Goal: Navigation & Orientation: Find specific page/section

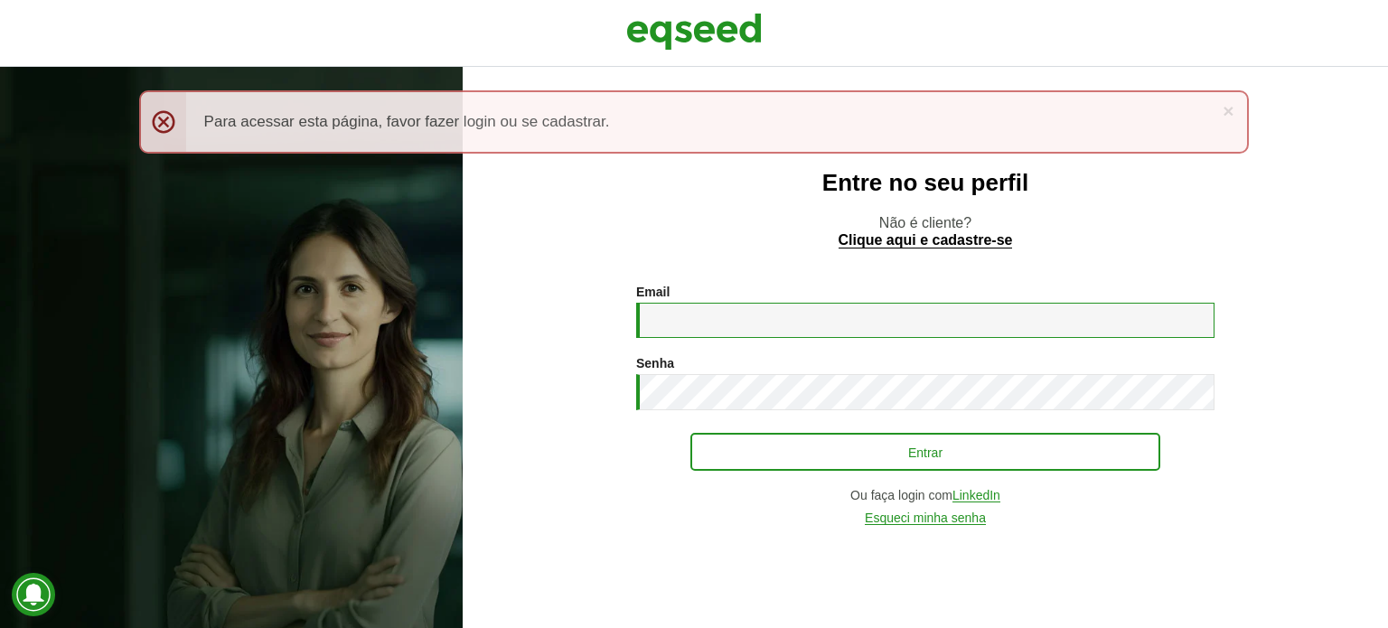
type input "**********"
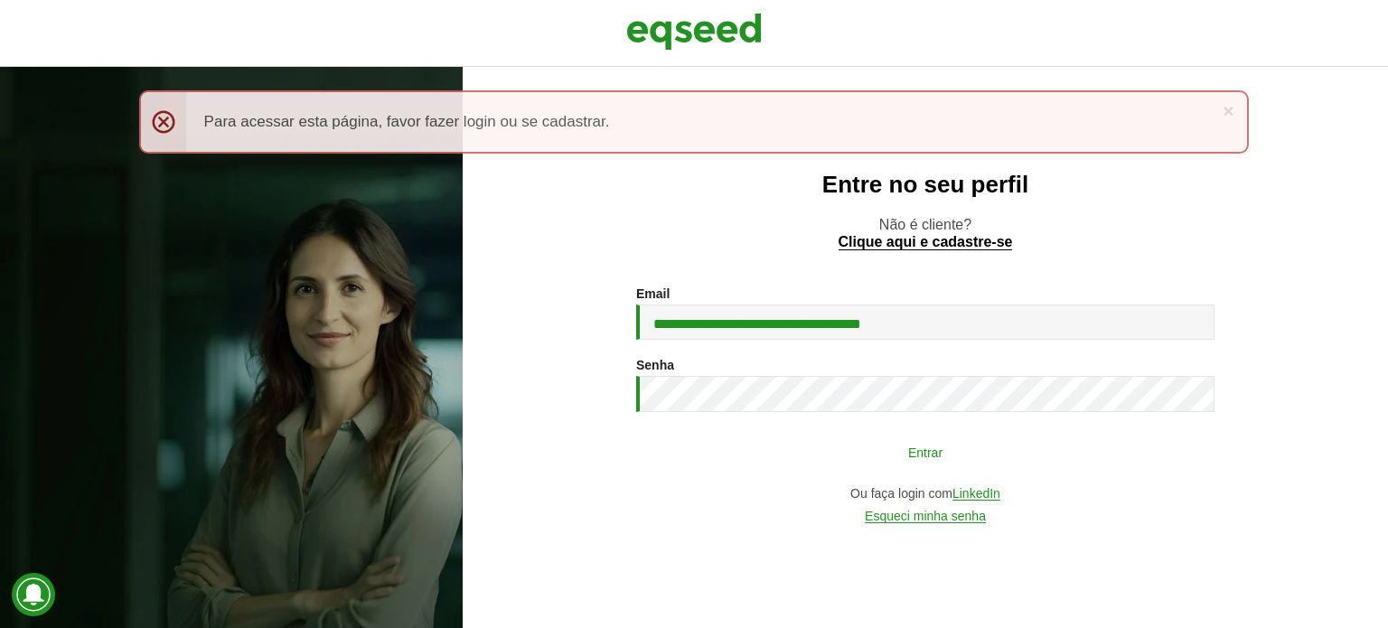
click at [695, 469] on button "Entrar" at bounding box center [926, 452] width 470 height 34
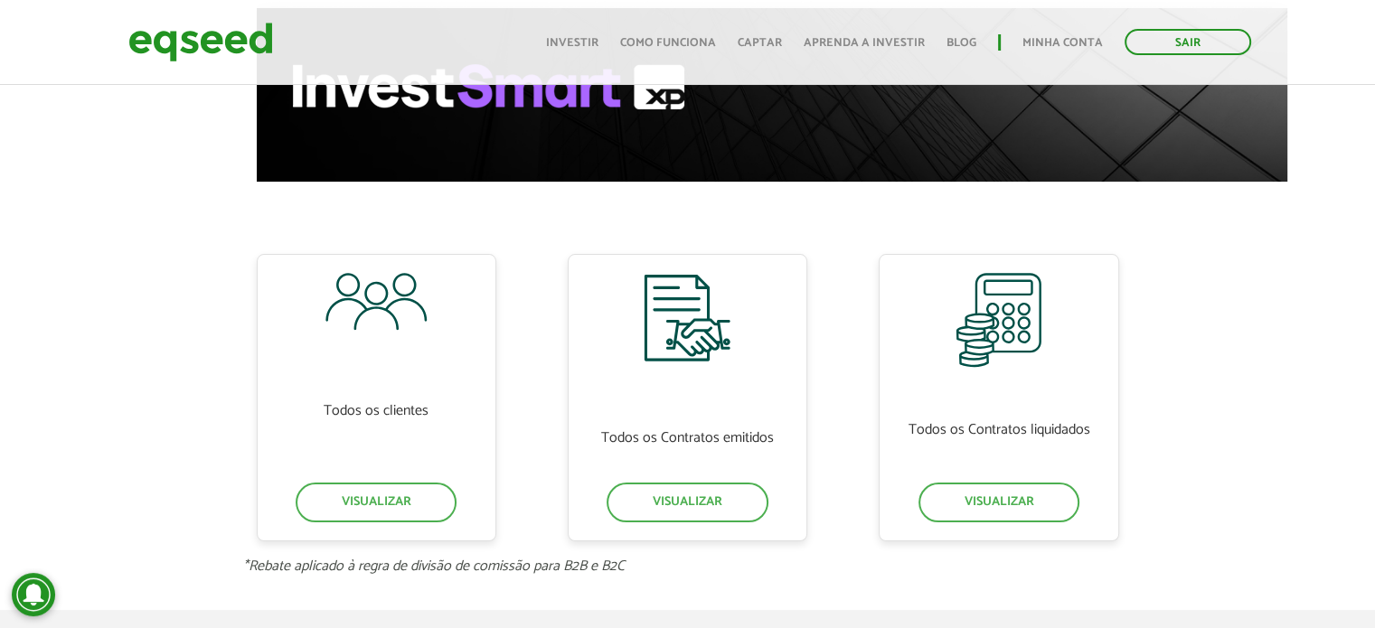
scroll to position [271, 0]
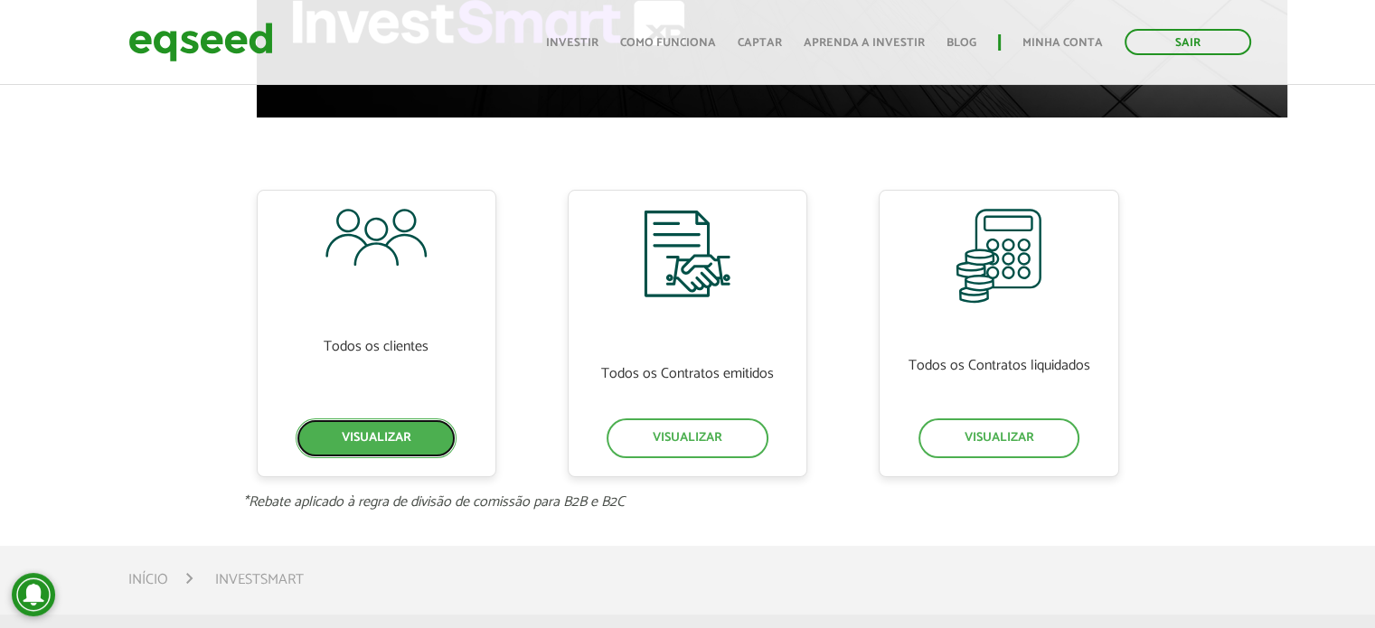
click at [385, 437] on link "Visualizar" at bounding box center [377, 439] width 162 height 40
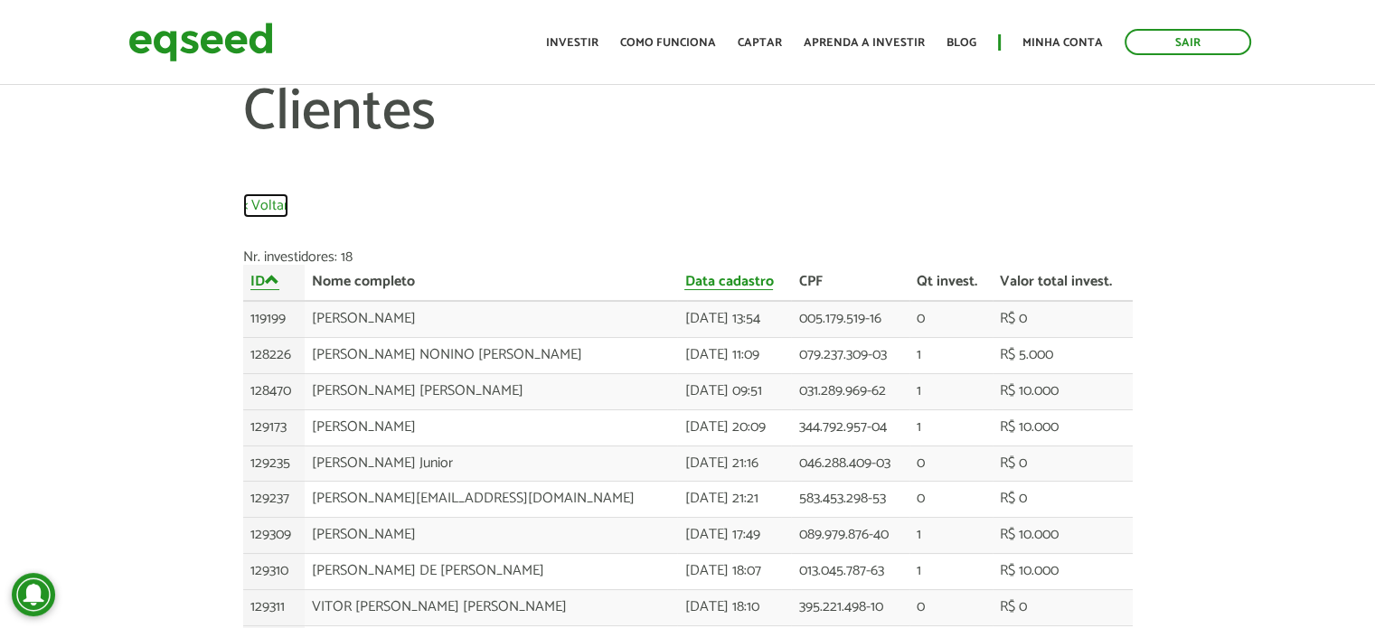
click at [257, 210] on link "< Voltar" at bounding box center [265, 206] width 45 height 15
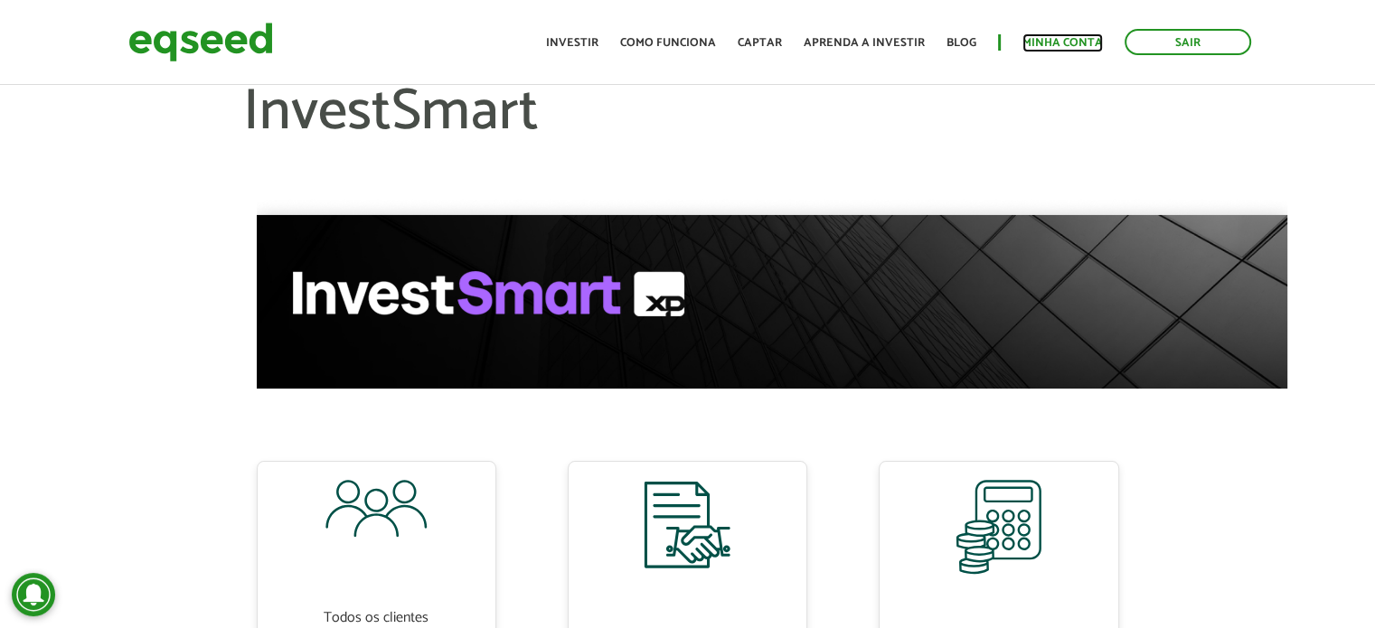
click at [1079, 42] on link "Minha conta" at bounding box center [1062, 43] width 80 height 12
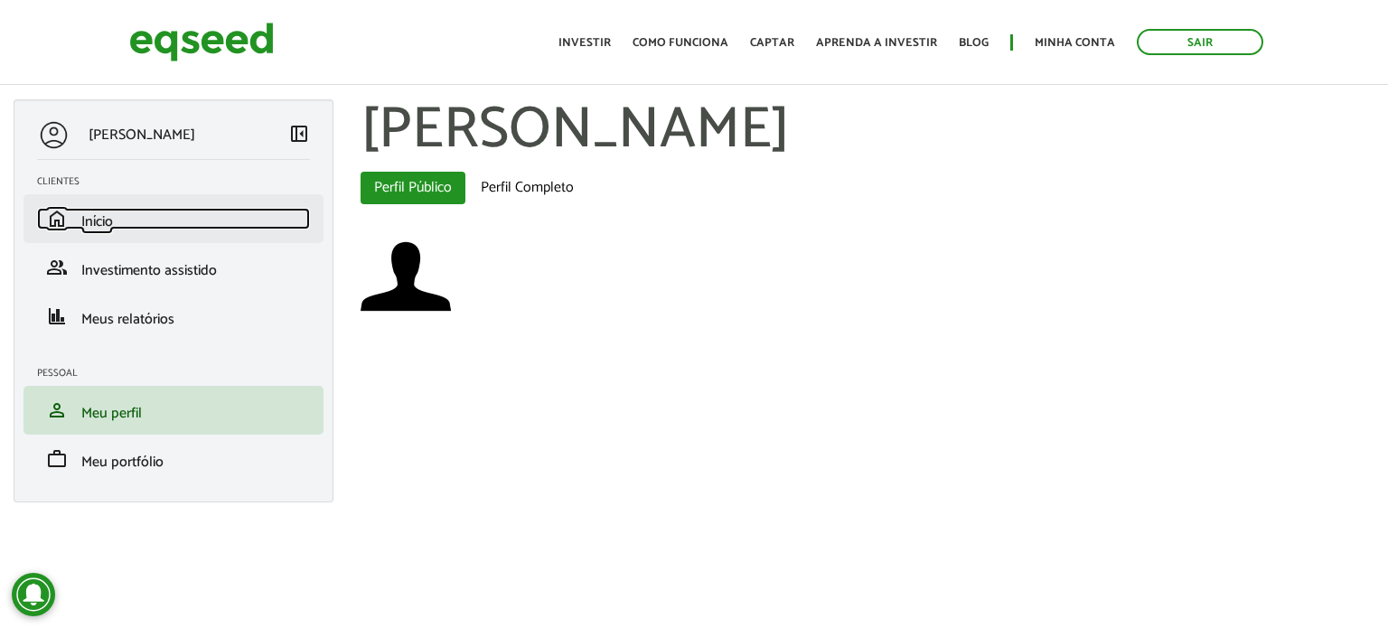
click at [103, 212] on span "Início" at bounding box center [97, 222] width 32 height 24
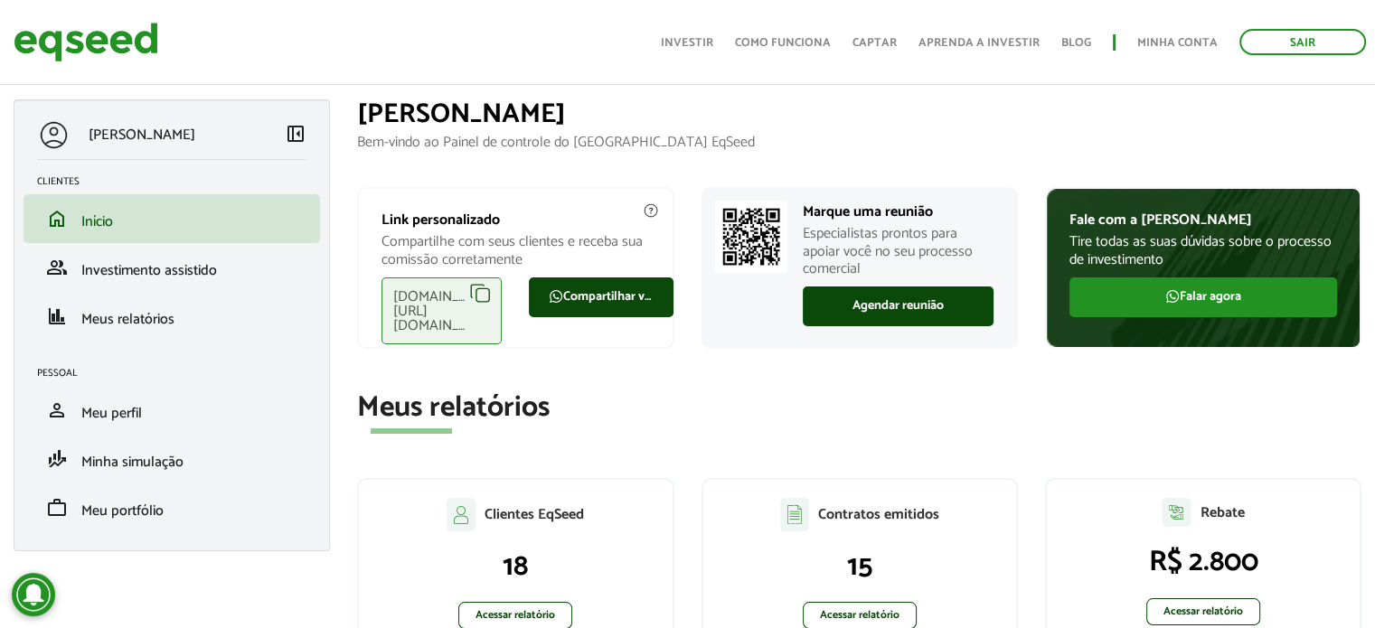
scroll to position [90, 0]
